Goal: Task Accomplishment & Management: Manage account settings

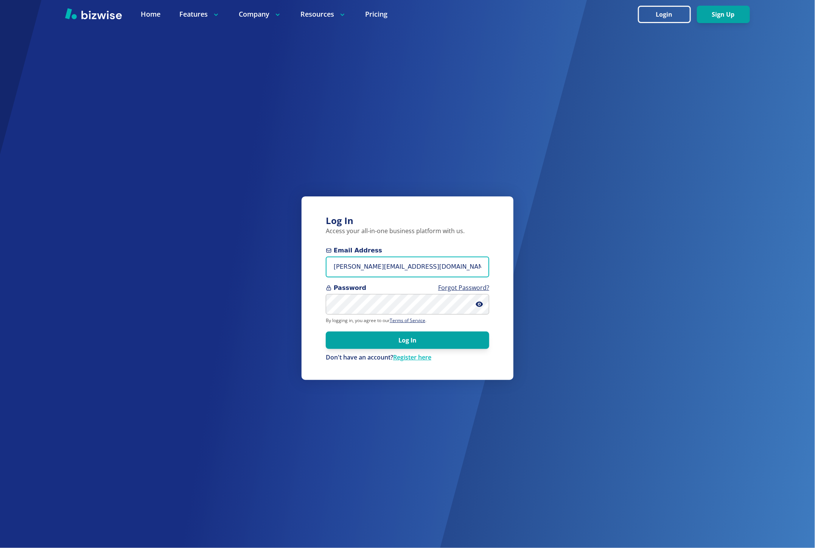
click at [386, 266] on input "marie@bizwise.com" at bounding box center [408, 267] width 164 height 21
click at [384, 277] on input "ni" at bounding box center [408, 267] width 164 height 21
type input "madeline@madelinehuggins.com"
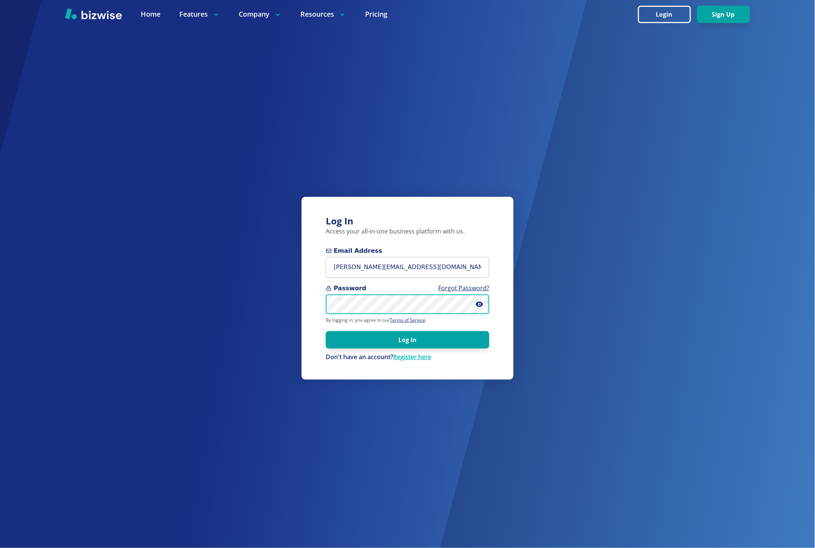
click at [326, 331] on button "Log In" at bounding box center [408, 339] width 164 height 17
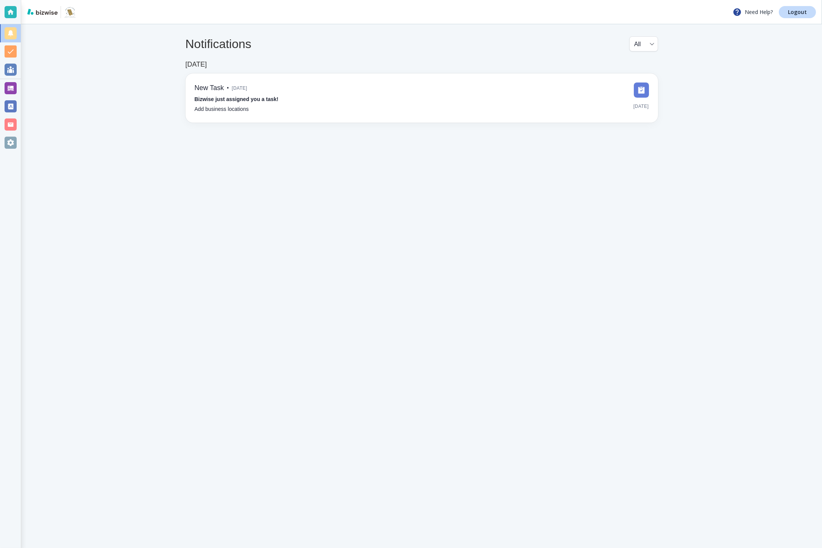
click at [16, 89] on div at bounding box center [11, 88] width 12 height 12
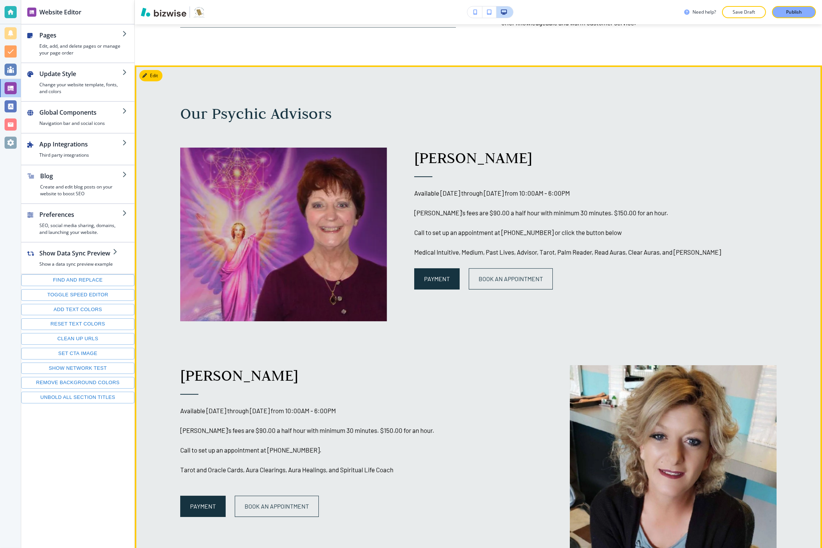
scroll to position [715, 0]
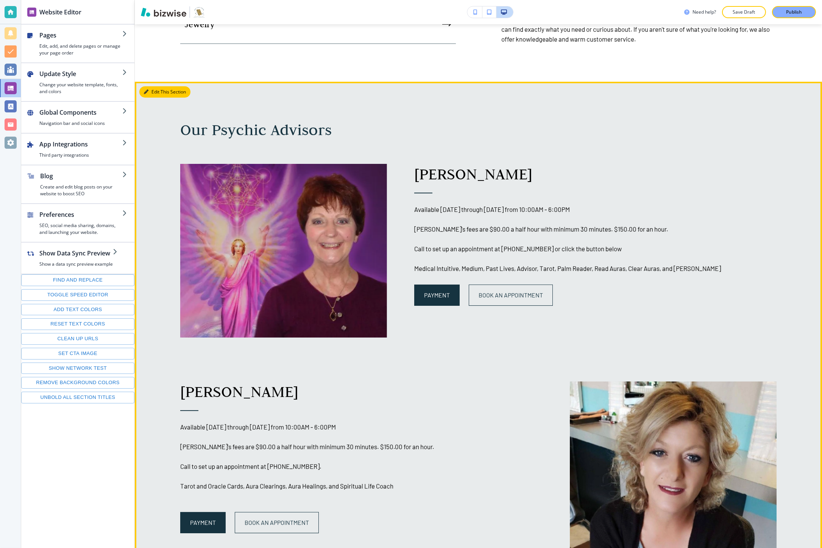
click at [155, 93] on button "Edit This Section" at bounding box center [164, 91] width 51 height 11
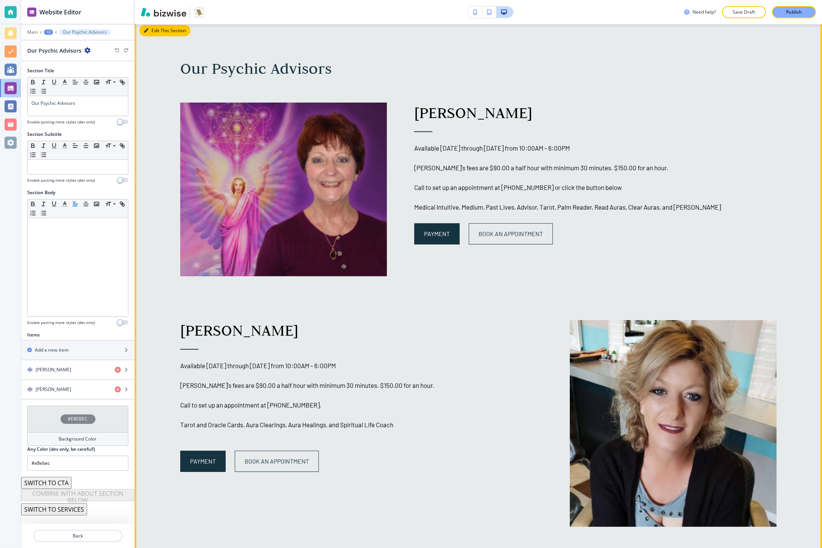
scroll to position [777, 0]
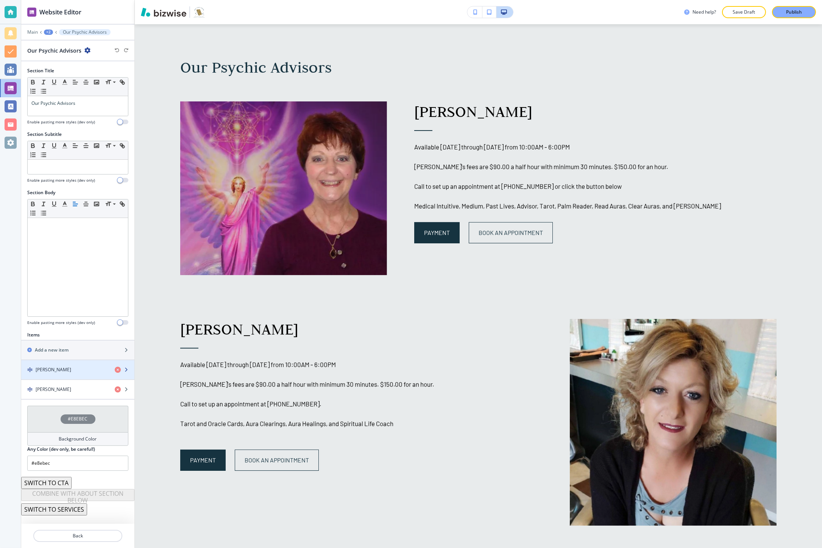
click at [55, 378] on div "button" at bounding box center [77, 376] width 113 height 6
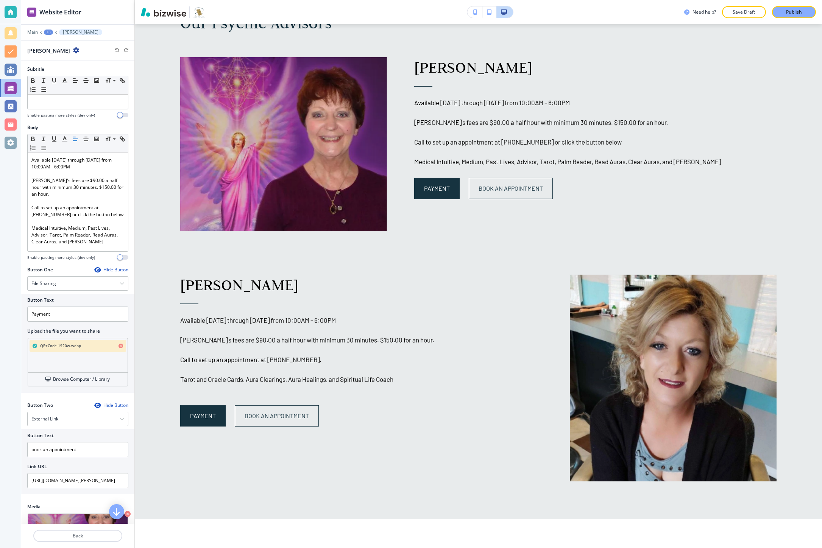
scroll to position [84, 0]
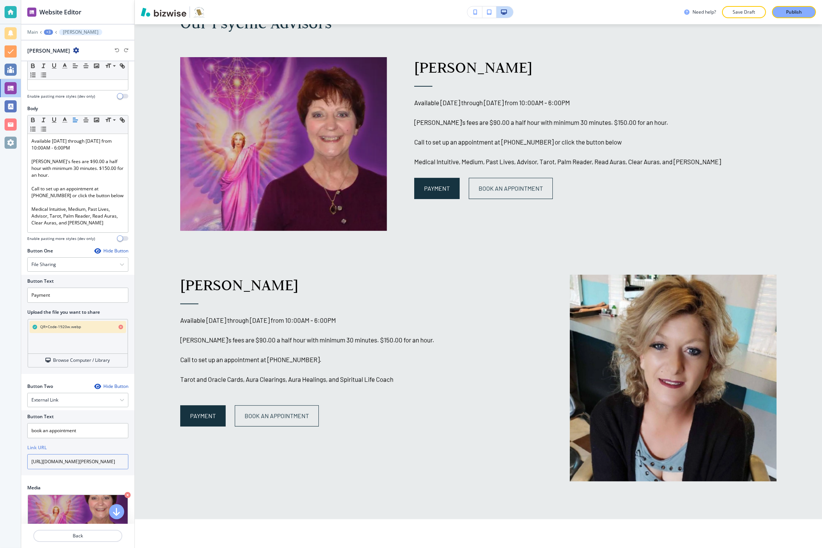
click at [71, 459] on input "https://calendly.com/madeline-madelinehuggins" at bounding box center [77, 461] width 101 height 15
paste input "https://calendly.com/hrhms-b"
type input "https://calendly.com/hrhms-b"
type input "https://calendly.com/madeline-madelinehuggins"
click at [96, 450] on div "Link URL" at bounding box center [77, 447] width 101 height 7
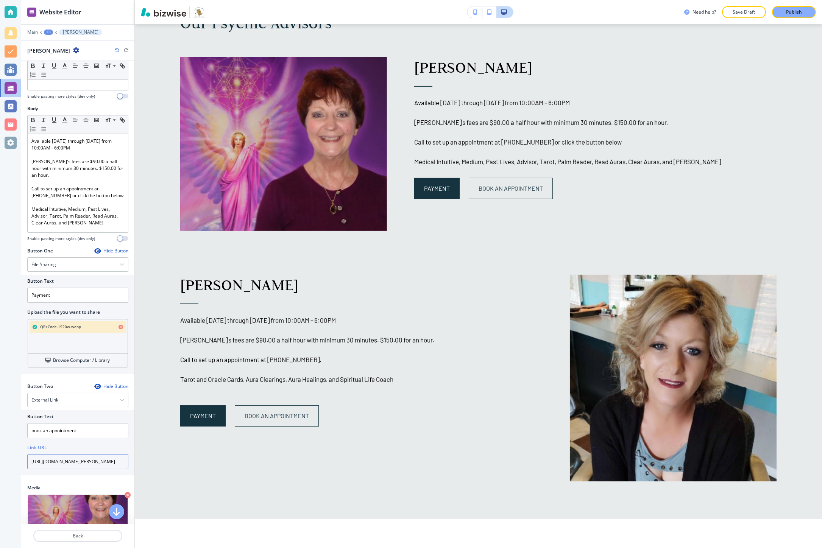
click at [72, 459] on input "https://calendly.com/madeline-madelinehuggins" at bounding box center [77, 461] width 101 height 15
paste input "https://calendly.com/hrhms-b"
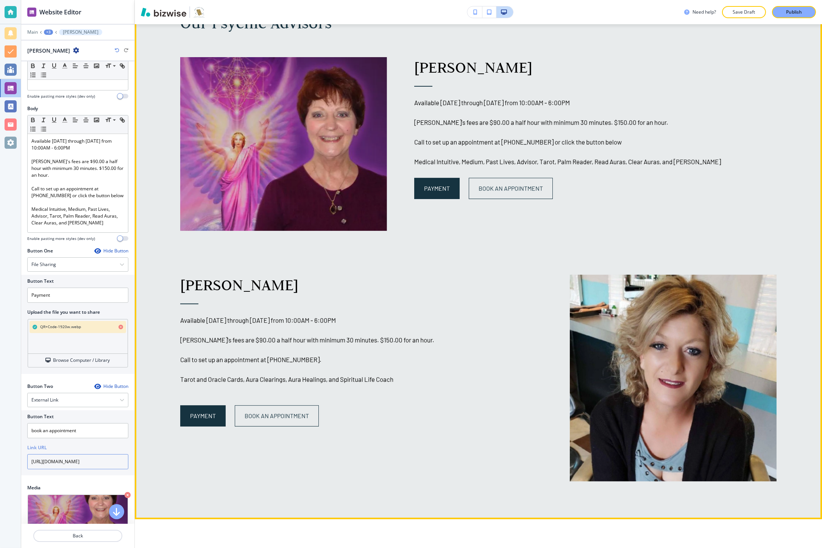
type input "https://calendly.com/hrhms-b"
click at [153, 469] on div "Beckie Huggins Available Monday through Sunday from 10:00AM - 6:00PM Beckie's f…" at bounding box center [347, 359] width 389 height 245
click at [245, 419] on span "book an appointment" at bounding box center [277, 415] width 64 height 9
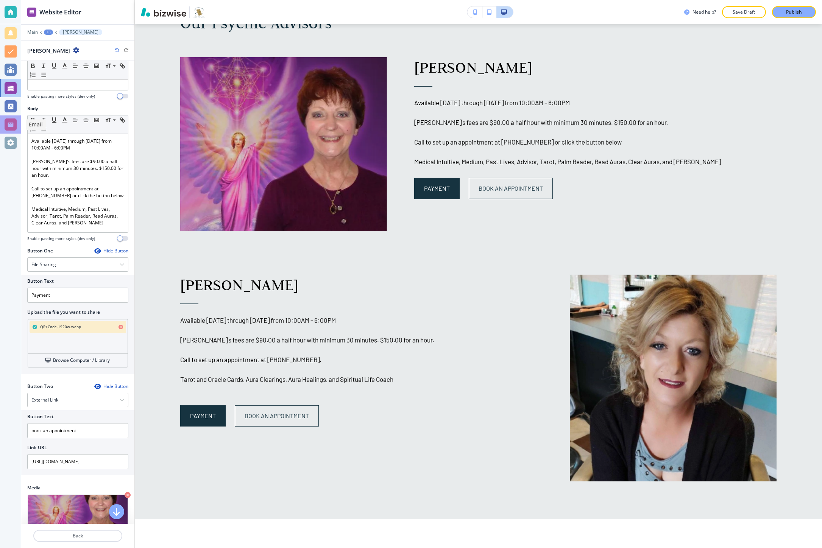
click at [15, 128] on div at bounding box center [11, 124] width 12 height 12
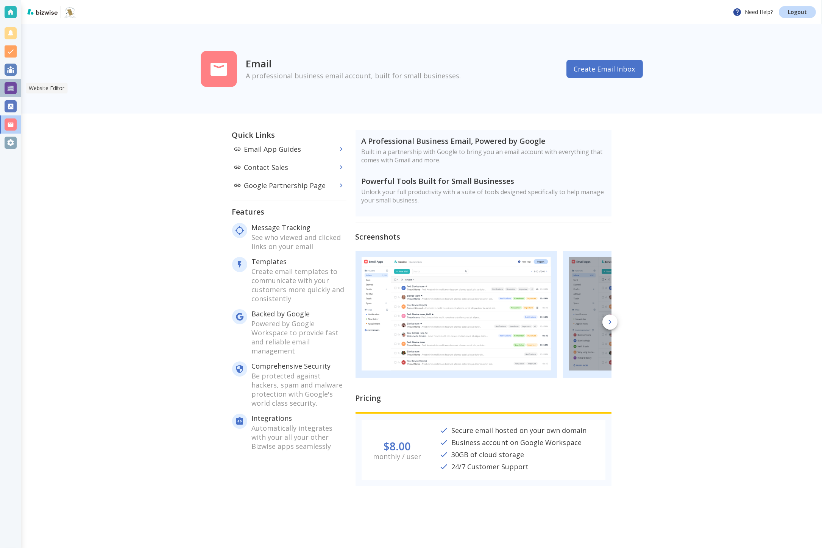
click at [7, 86] on div at bounding box center [11, 88] width 12 height 12
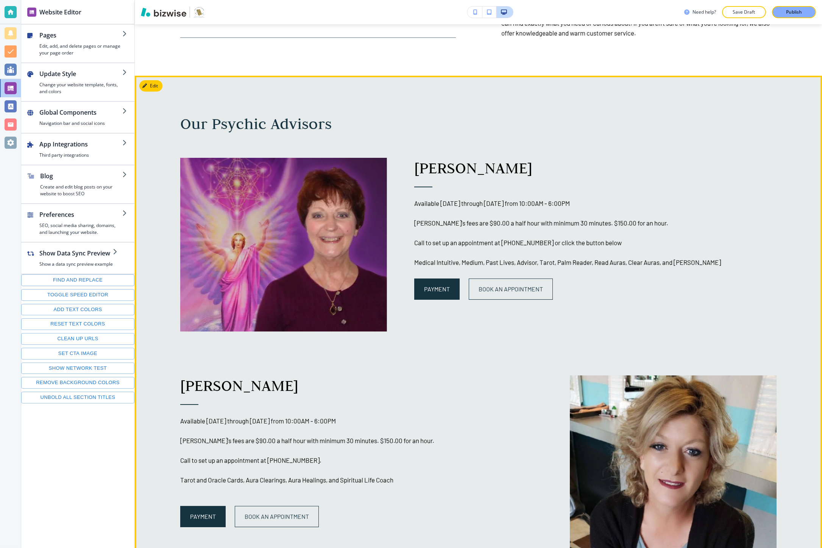
scroll to position [673, 0]
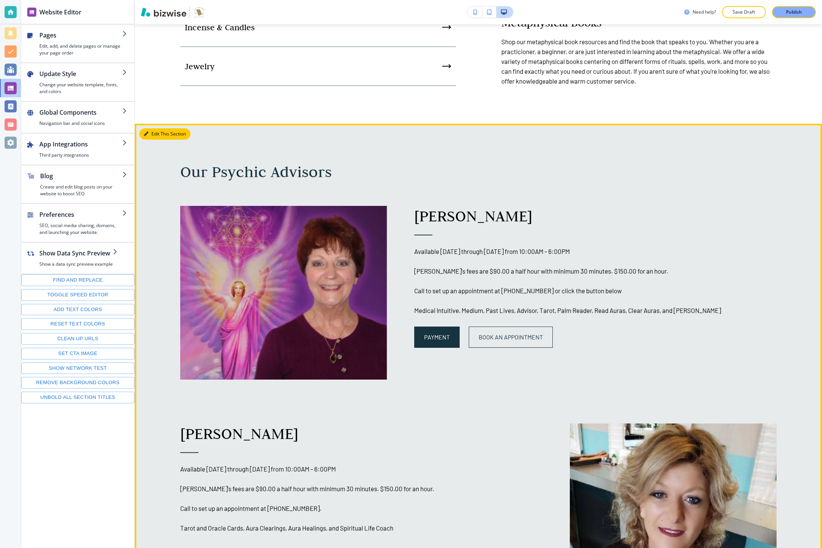
click at [151, 137] on button "Edit This Section" at bounding box center [164, 133] width 51 height 11
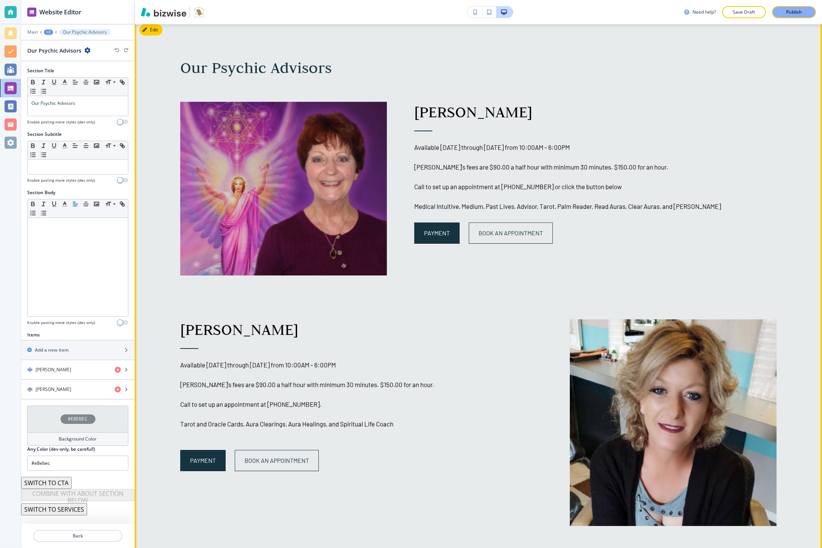
scroll to position [777, 0]
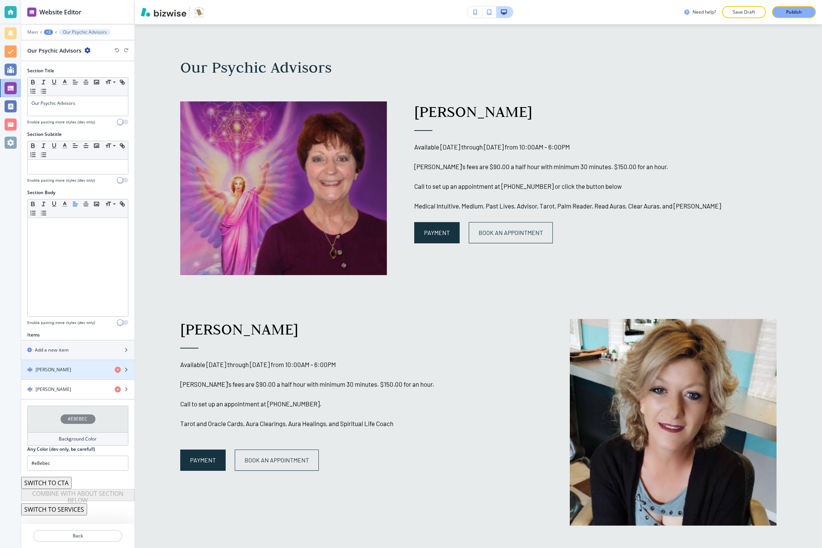
click at [82, 366] on div "button" at bounding box center [77, 363] width 113 height 6
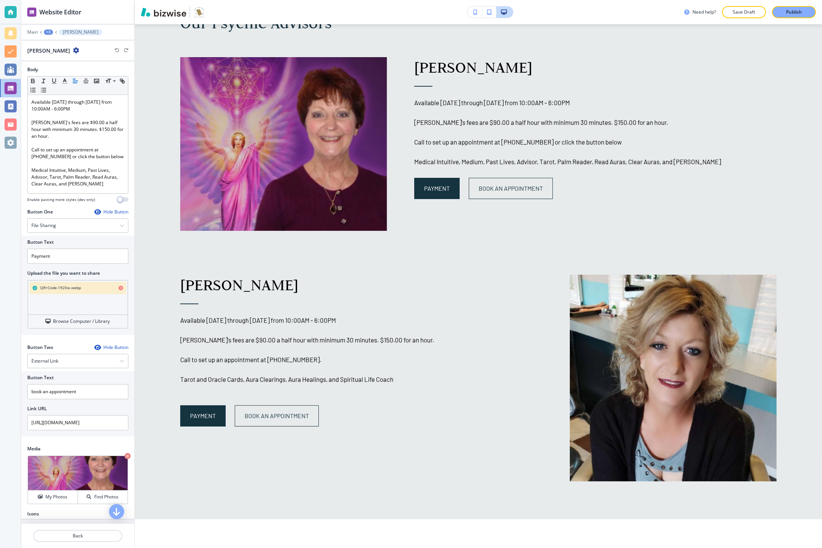
scroll to position [126, 0]
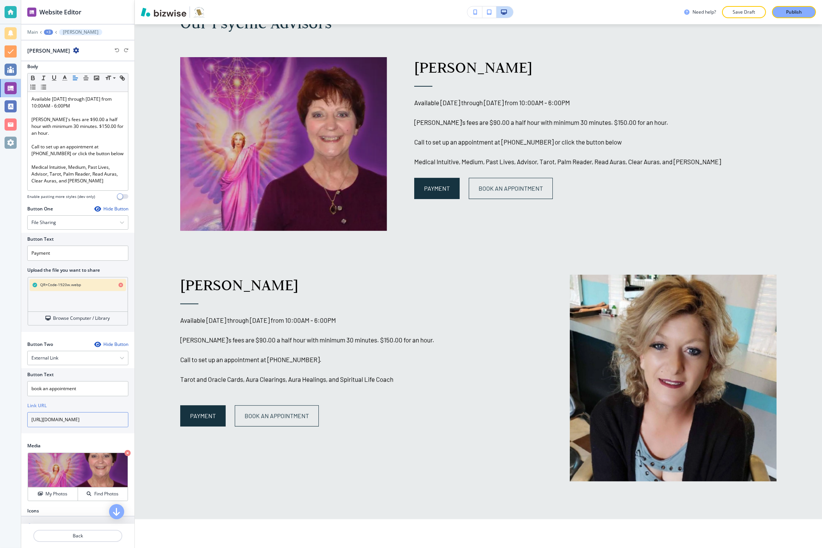
click at [97, 419] on input "https://calendly.com/hrhms-b" at bounding box center [77, 419] width 101 height 15
paste input "https://calendly.com/madeline-madelinehuggins"
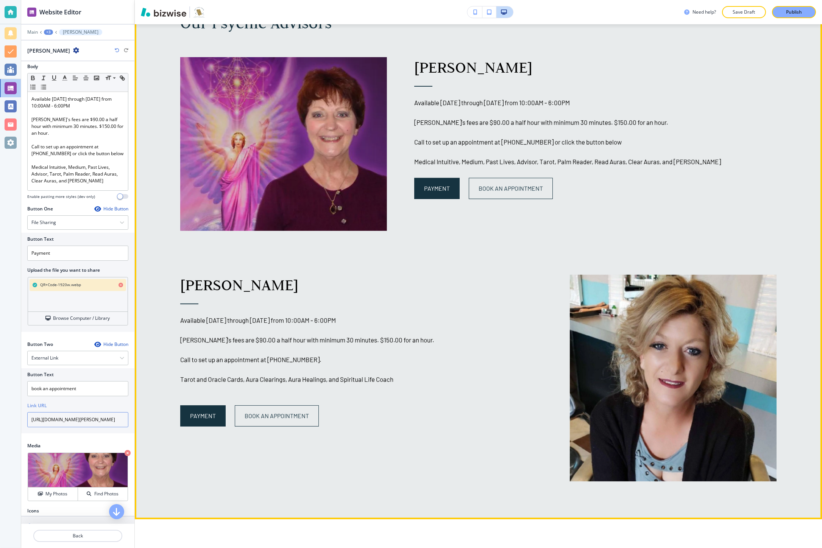
type input "https://calendly.com/madeline-madelinehuggins"
click at [159, 391] on div "Beckie Huggins Available Monday through Sunday from 10:00AM - 6:00PM Beckie's f…" at bounding box center [347, 359] width 389 height 245
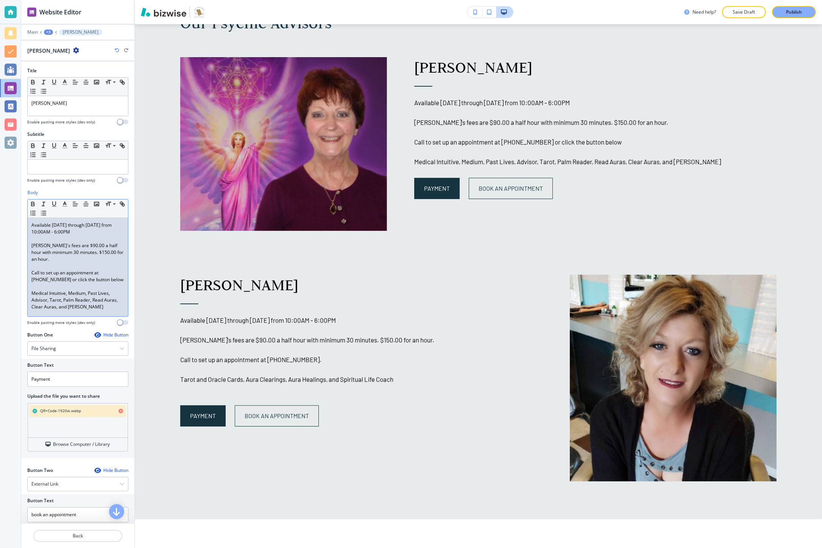
click at [67, 260] on p "Madeline's fees are $90.00 a half hour with minimum 30 minutes. $150.00 for an …" at bounding box center [77, 252] width 93 height 20
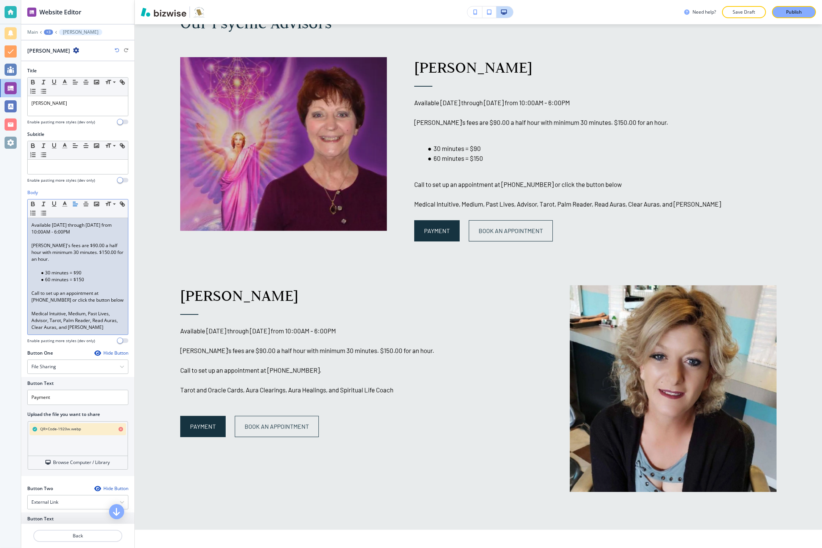
click at [62, 266] on p at bounding box center [77, 266] width 93 height 7
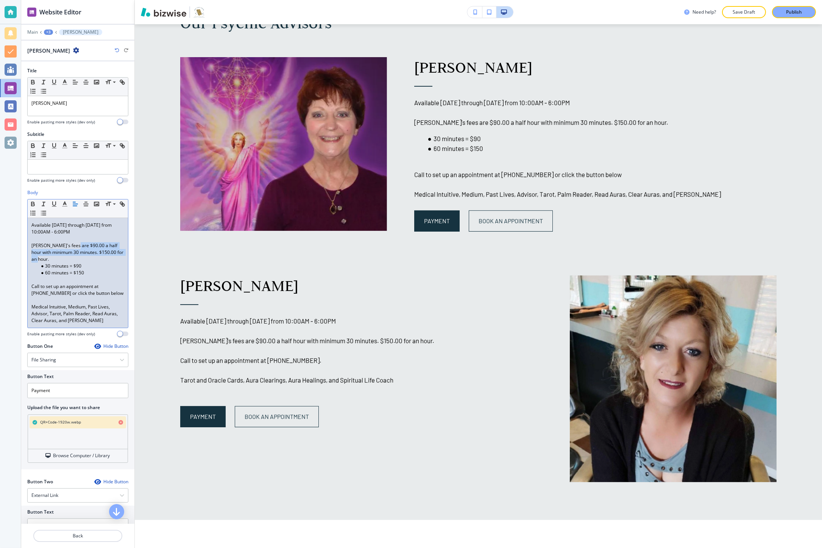
drag, startPoint x: 68, startPoint y: 258, endPoint x: 74, endPoint y: 247, distance: 12.4
click at [74, 247] on p "Madeline's fees are $90.00 a half hour with minimum 30 minutes. $150.00 for an …" at bounding box center [77, 252] width 93 height 20
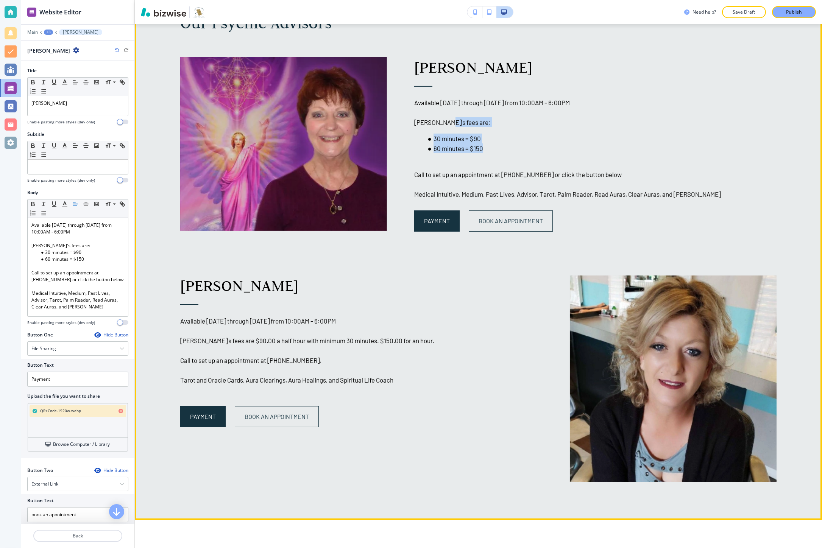
drag, startPoint x: 441, startPoint y: 128, endPoint x: 484, endPoint y: 150, distance: 47.6
click at [484, 150] on h6 "Available Monday through Sunday from 10:00AM - 6:00PM Madeline's fees are: 30 m…" at bounding box center [595, 142] width 362 height 113
copy h6 "fees are: 30 minutes = $90 60 minutes = $150"
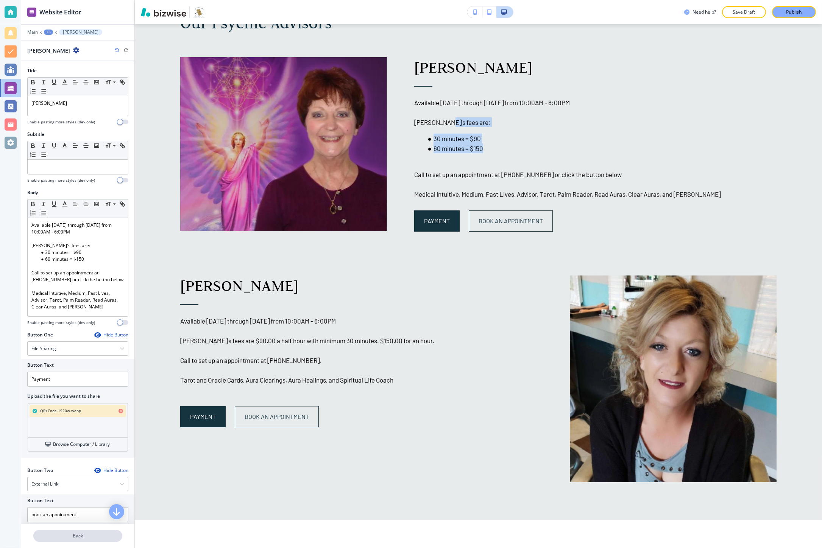
click at [67, 537] on p "Back" at bounding box center [77, 536] width 87 height 7
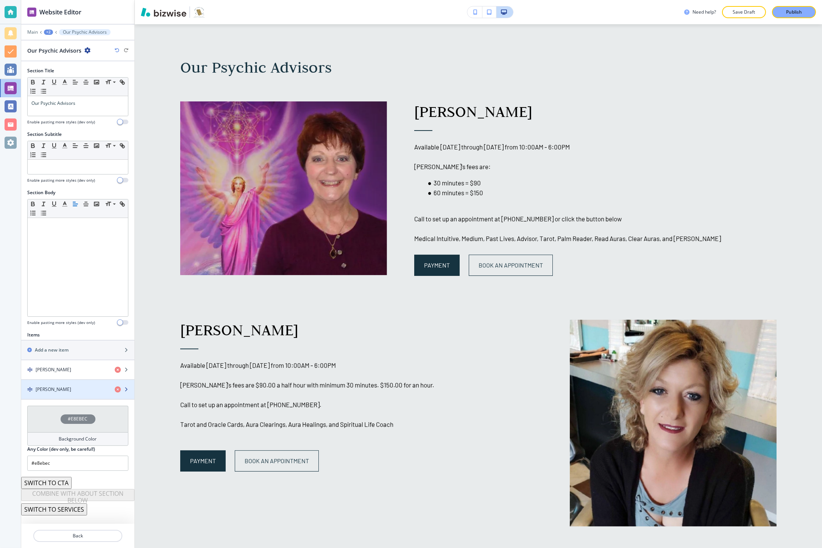
click at [58, 388] on h4 "Beckie Huggins" at bounding box center [54, 389] width 36 height 7
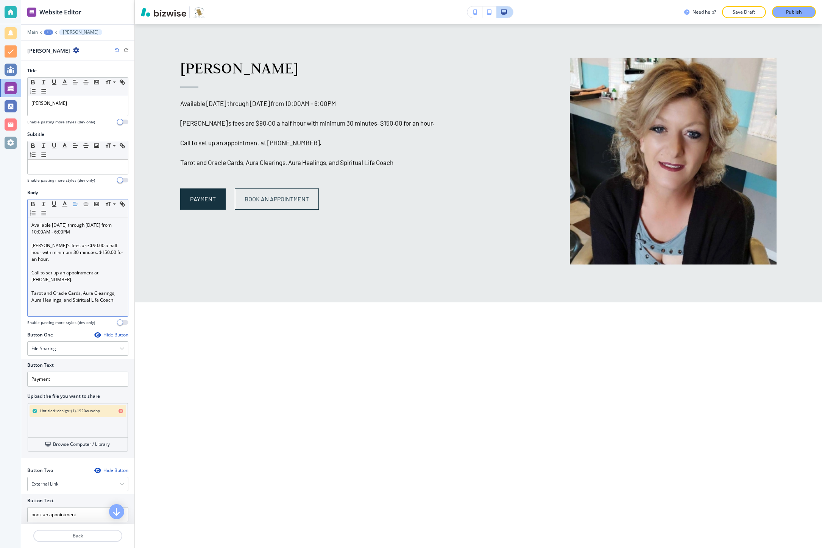
scroll to position [1040, 0]
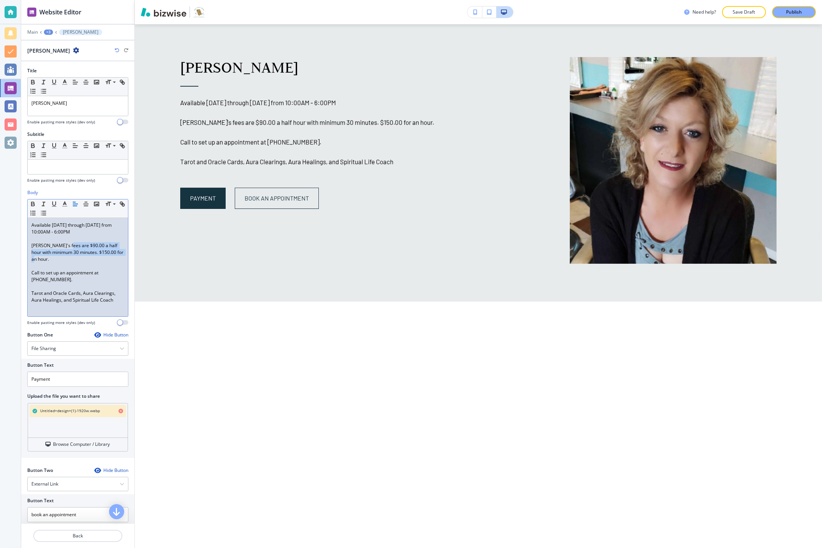
drag, startPoint x: 64, startPoint y: 259, endPoint x: 67, endPoint y: 249, distance: 10.7
click at [67, 249] on p "Beckie's fees are $90.00 a half hour with minimum 30 minutes. $150.00 for an ho…" at bounding box center [77, 252] width 93 height 20
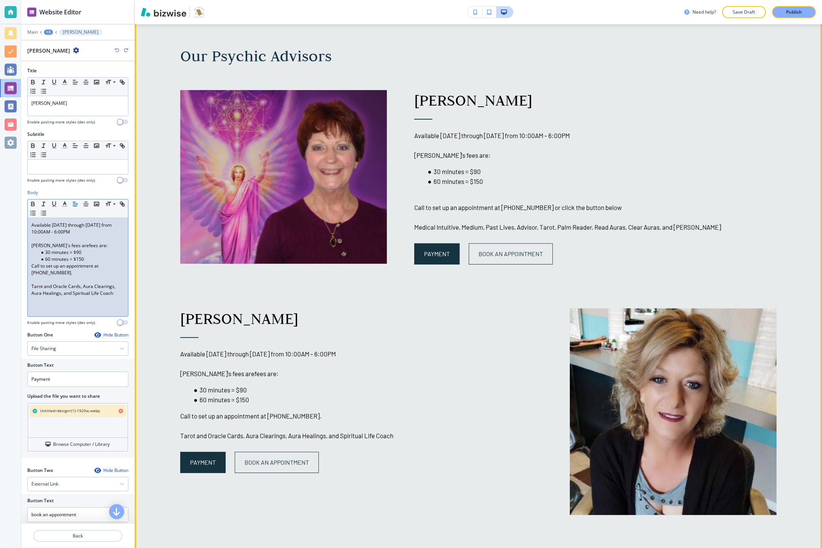
scroll to position [788, 0]
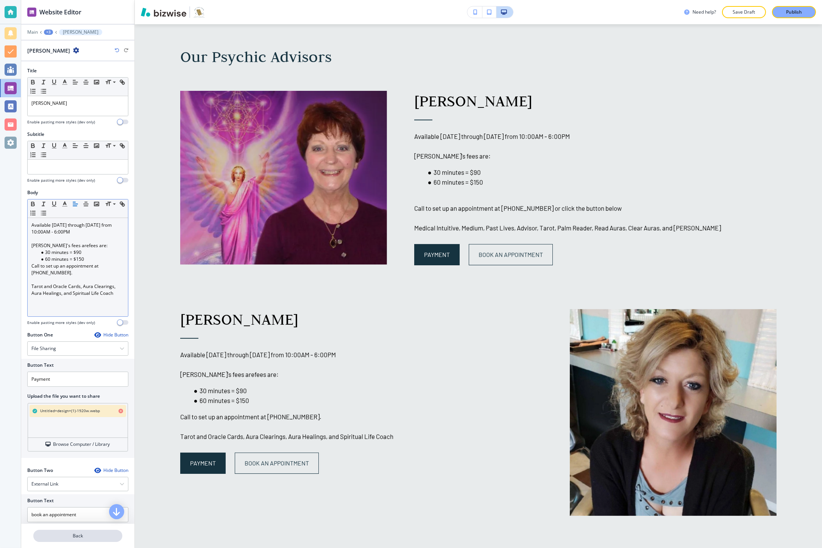
click at [47, 536] on p "Back" at bounding box center [77, 536] width 87 height 7
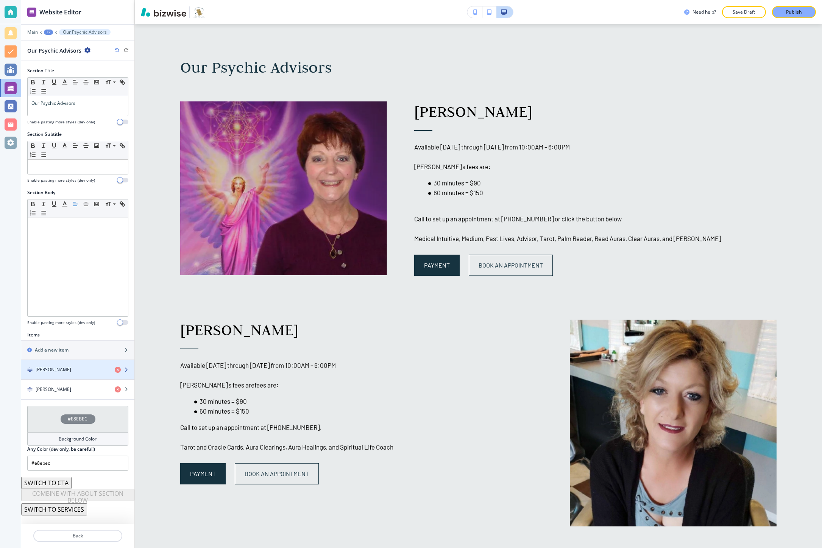
click at [51, 371] on h4 "Madeline Huggins" at bounding box center [54, 369] width 36 height 7
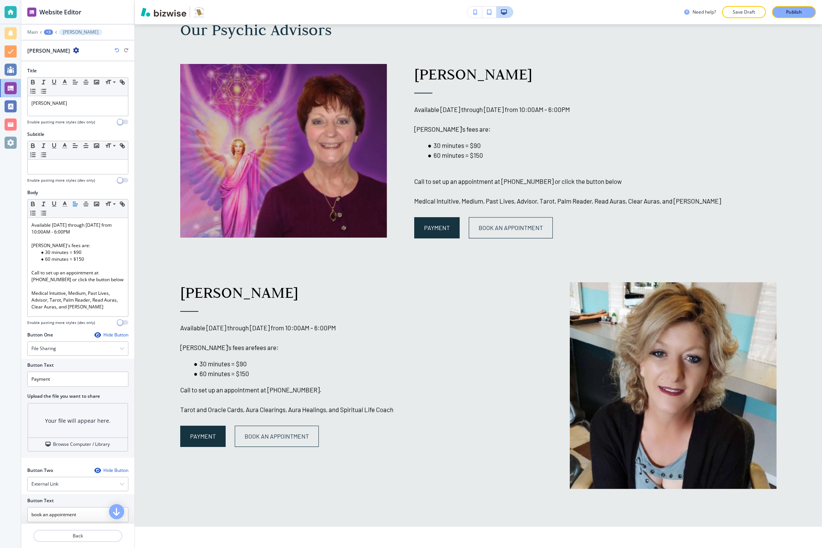
scroll to position [821, 0]
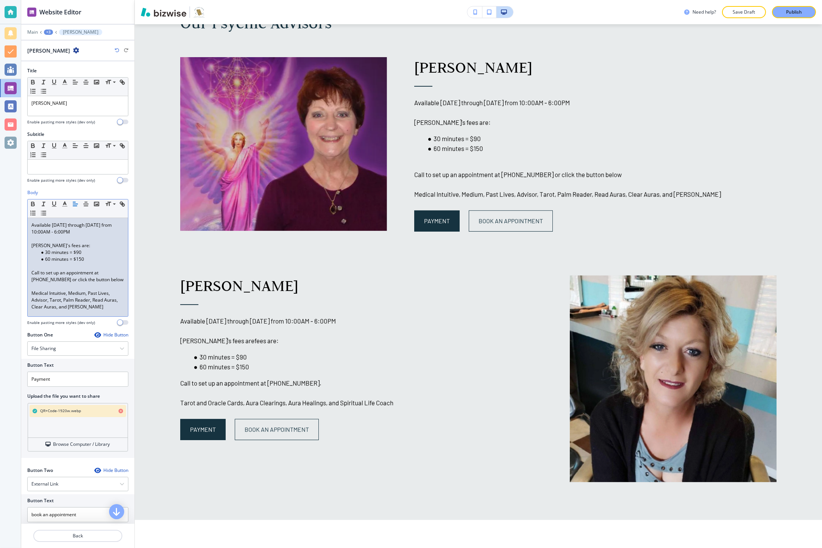
click at [81, 266] on p at bounding box center [77, 266] width 93 height 7
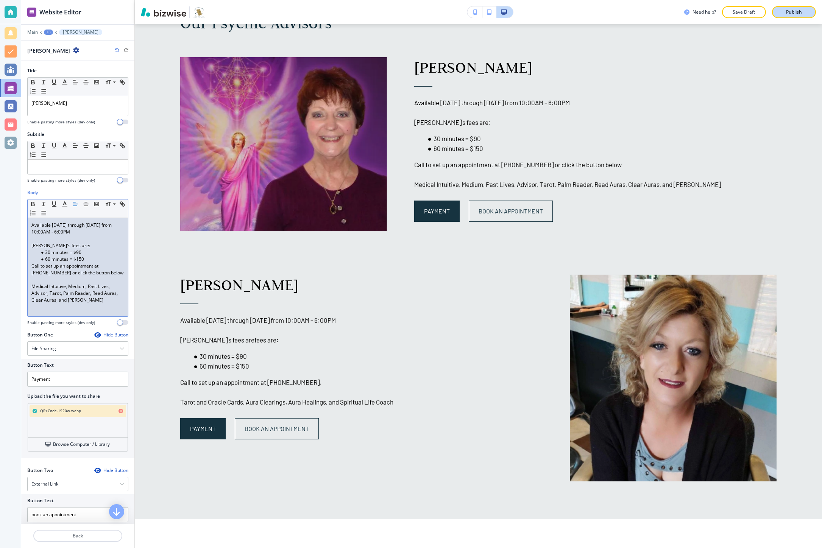
click at [787, 9] on p "Publish" at bounding box center [794, 12] width 16 height 7
